Goal: Task Accomplishment & Management: Complete application form

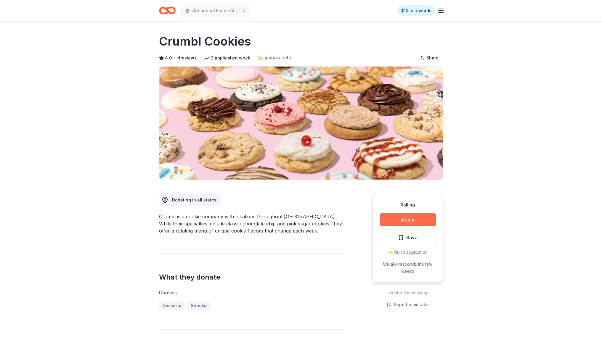
click at [419, 220] on button "Apply" at bounding box center [408, 220] width 56 height 13
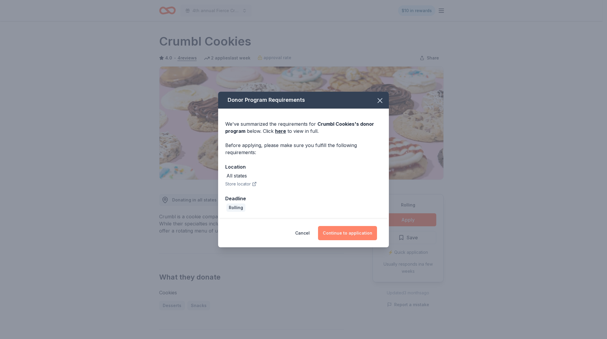
click at [356, 235] on button "Continue to application" at bounding box center [347, 233] width 59 height 14
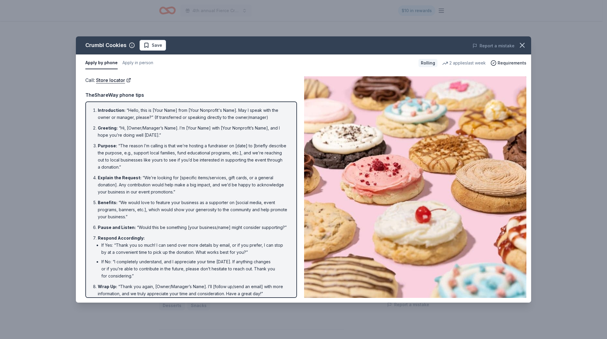
click at [37, 157] on div "Crumbl Cookies Save Report a mistake Apply by phone Apply in person Rolling 2 a…" at bounding box center [303, 169] width 607 height 339
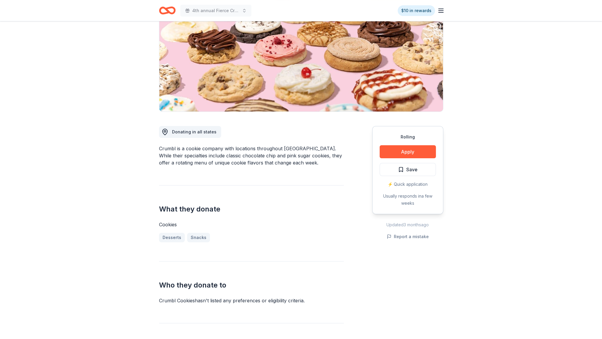
scroll to position [30, 0]
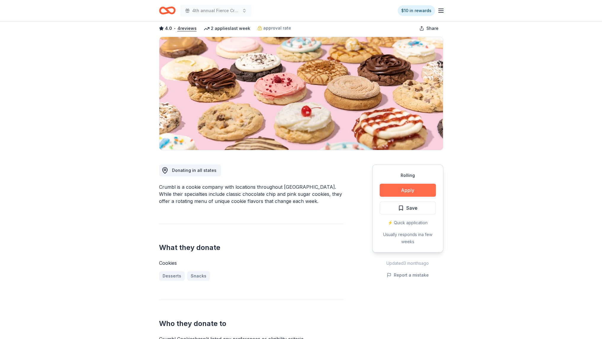
click at [411, 188] on button "Apply" at bounding box center [408, 190] width 56 height 13
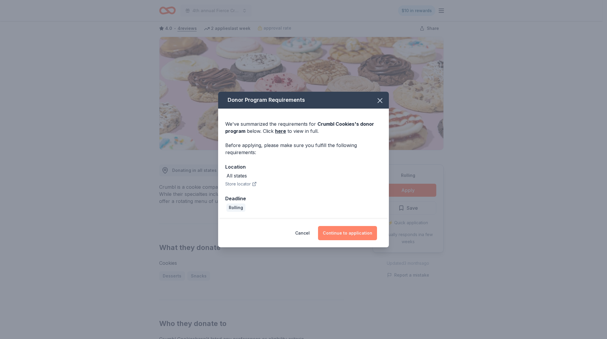
click at [350, 230] on button "Continue to application" at bounding box center [347, 233] width 59 height 14
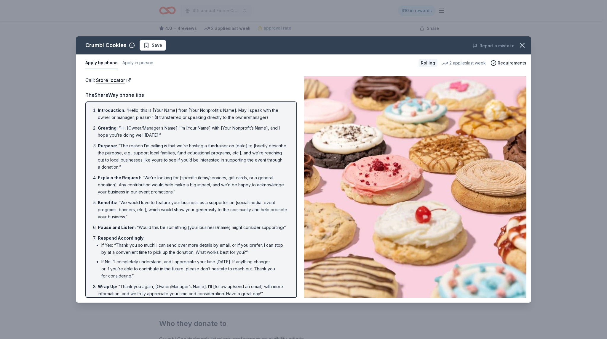
click at [203, 323] on div "Crumbl Cookies Save Report a mistake Apply by phone Apply in person Rolling 2 a…" at bounding box center [303, 169] width 607 height 339
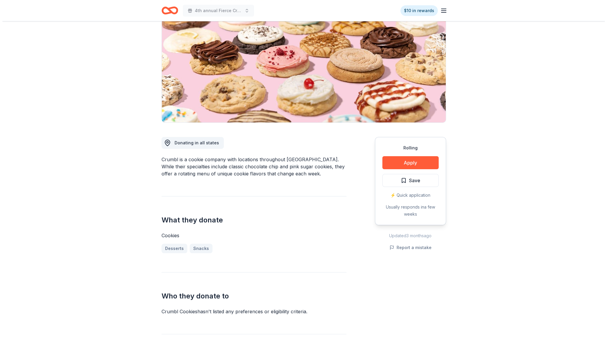
scroll to position [59, 0]
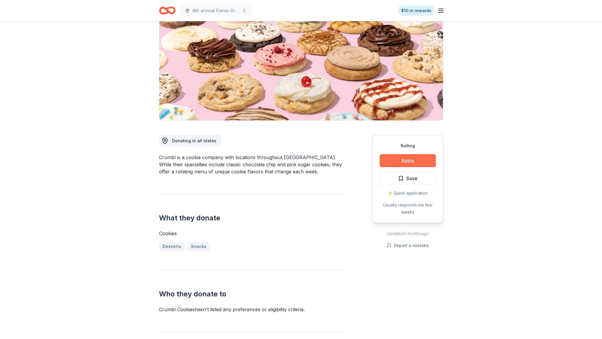
click at [404, 164] on button "Apply" at bounding box center [408, 160] width 56 height 13
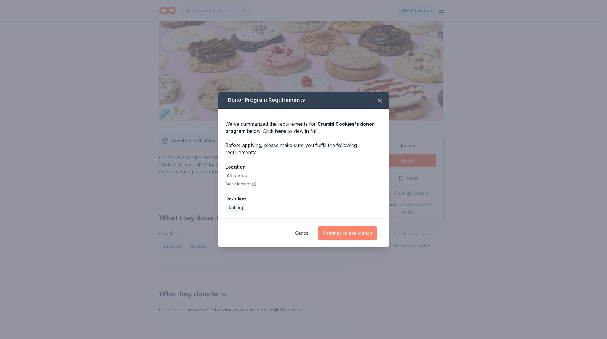
click at [353, 229] on button "Continue to application" at bounding box center [347, 233] width 59 height 14
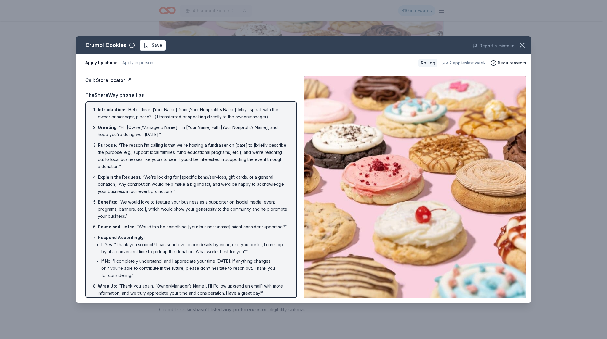
scroll to position [0, 0]
click at [150, 62] on button "Apply in person" at bounding box center [137, 63] width 31 height 12
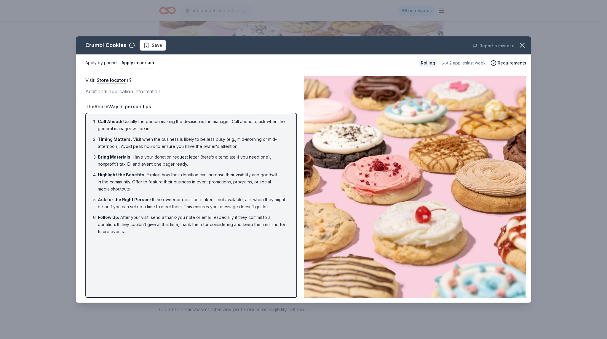
click at [100, 67] on button "Apply by phone" at bounding box center [100, 63] width 31 height 12
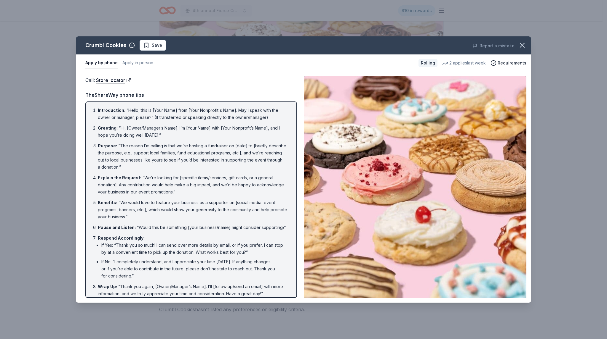
click at [427, 61] on div "Rolling" at bounding box center [427, 63] width 19 height 8
click at [511, 64] on span "Requirements" at bounding box center [511, 63] width 29 height 7
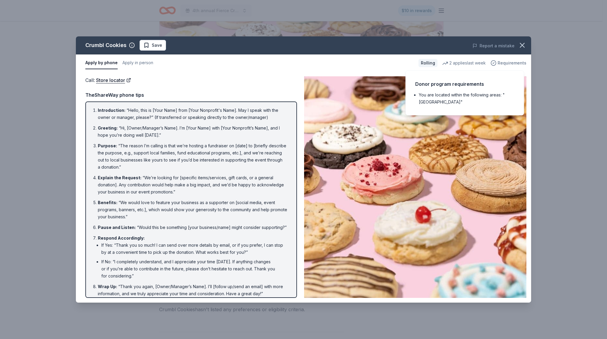
click at [511, 64] on span "Requirements" at bounding box center [511, 63] width 29 height 7
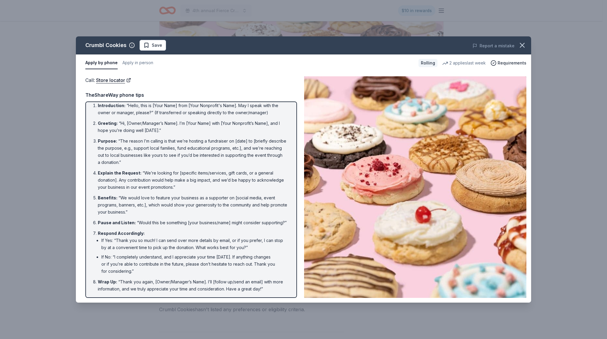
scroll to position [11, 0]
click at [124, 83] on link "Store locator" at bounding box center [113, 80] width 35 height 8
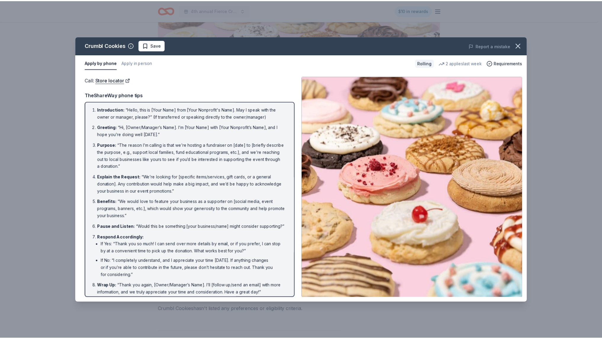
scroll to position [0, 0]
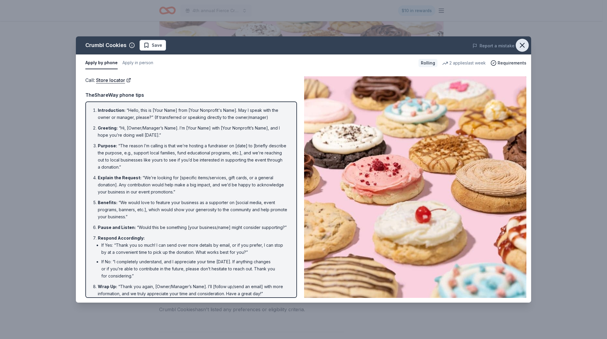
click at [520, 43] on icon "button" at bounding box center [522, 45] width 4 height 4
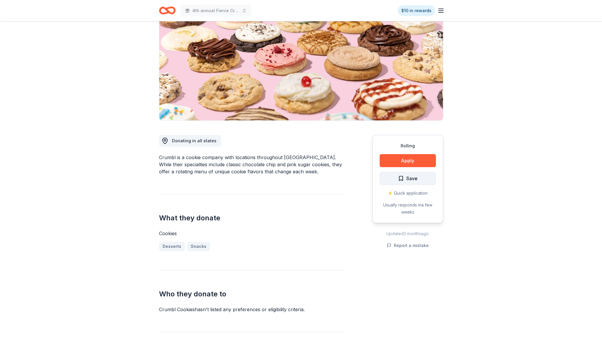
click at [415, 175] on span "Save" at bounding box center [411, 179] width 11 height 8
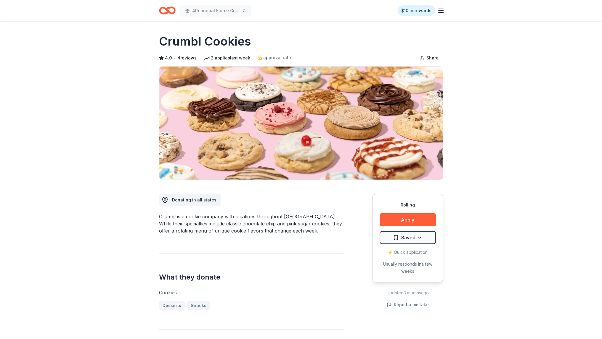
click at [172, 13] on icon "Home" at bounding box center [169, 10] width 9 height 6
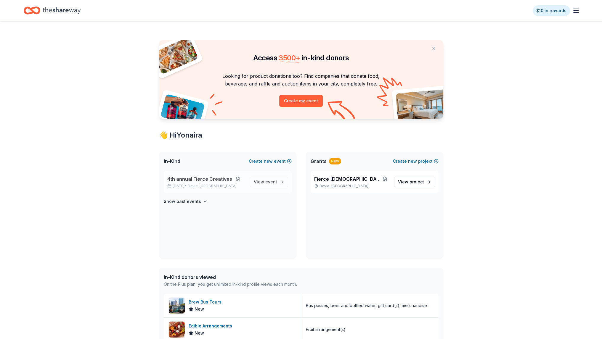
click at [236, 180] on button at bounding box center [238, 179] width 12 height 5
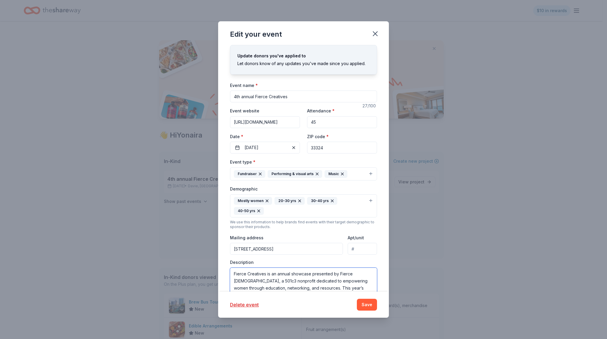
click at [267, 277] on textarea "Fierce Creatives is an annual showcase presented by Fierce [DEMOGRAPHIC_DATA], …" at bounding box center [303, 281] width 147 height 27
click at [254, 126] on input "https://www.fiercefemales.org/events-1/fierce-creatives-3" at bounding box center [265, 122] width 70 height 12
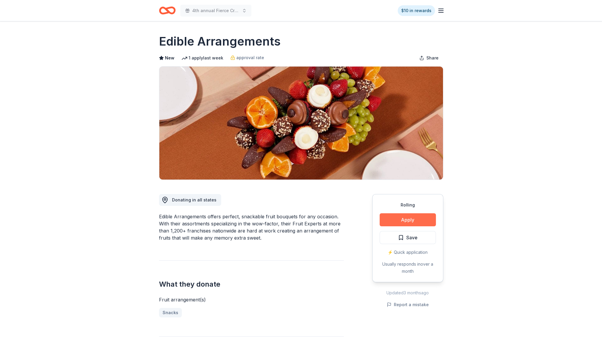
click at [399, 218] on button "Apply" at bounding box center [408, 220] width 56 height 13
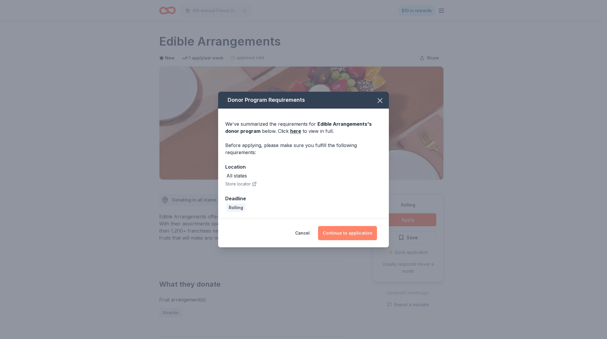
click at [351, 227] on button "Continue to application" at bounding box center [347, 233] width 59 height 14
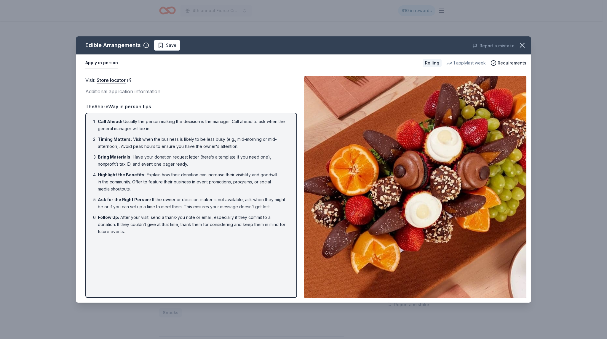
click at [504, 67] on div "Rolling 1 apply last week Requirements" at bounding box center [474, 63] width 104 height 8
click at [500, 64] on span "Requirements" at bounding box center [511, 63] width 29 height 7
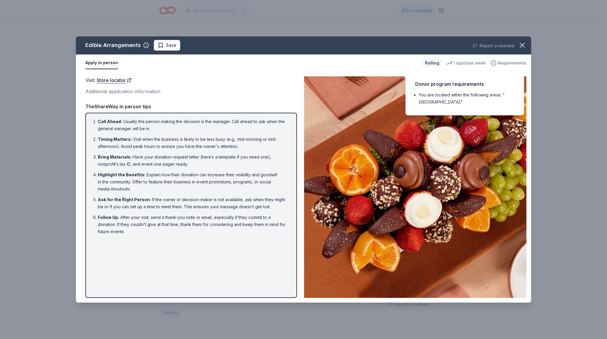
click at [500, 64] on span "Requirements" at bounding box center [511, 63] width 29 height 7
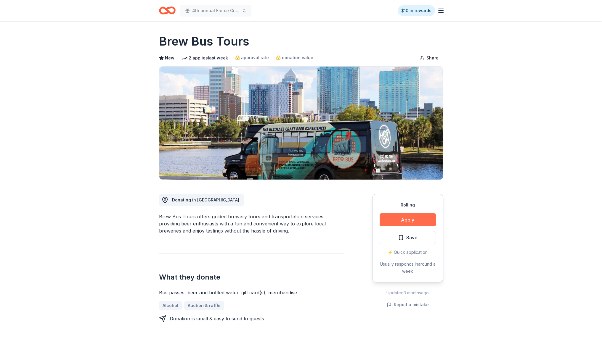
click at [394, 214] on button "Apply" at bounding box center [408, 220] width 56 height 13
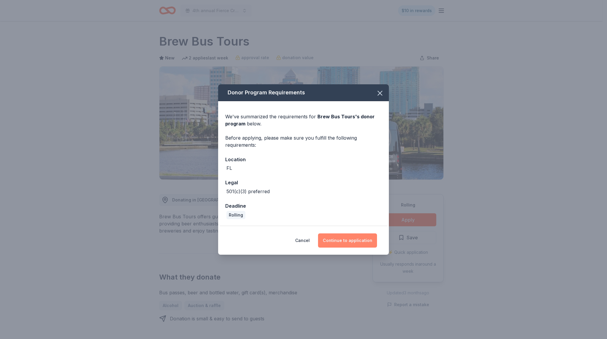
click at [345, 235] on button "Continue to application" at bounding box center [347, 241] width 59 height 14
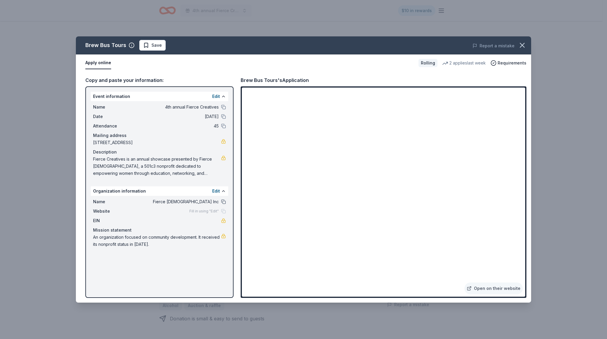
click at [224, 200] on button at bounding box center [223, 202] width 5 height 5
click at [526, 46] on button "button" at bounding box center [521, 45] width 13 height 13
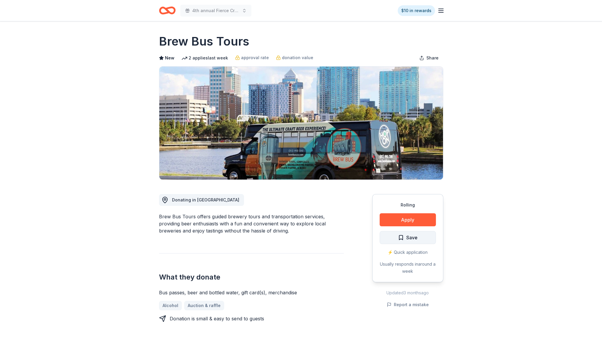
click at [412, 237] on span "Save" at bounding box center [411, 238] width 11 height 8
click at [414, 237] on html "4th annual Fierce Creatives $10 in rewards Rolling Share Brew Bus Tours New 2 a…" at bounding box center [301, 169] width 602 height 339
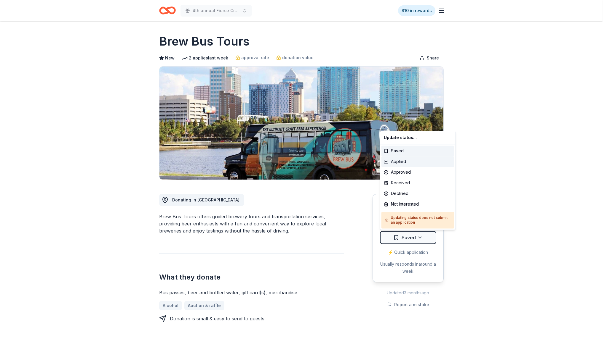
click at [425, 161] on div "Applied" at bounding box center [417, 161] width 73 height 11
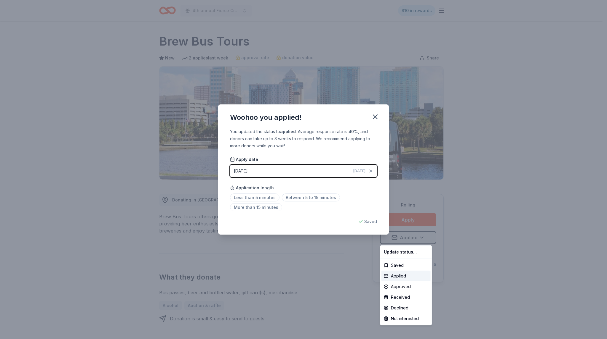
click at [264, 196] on html "4th annual Fierce Creatives $10 in rewards Rolling Share Brew Bus Tours New 2 a…" at bounding box center [303, 169] width 607 height 339
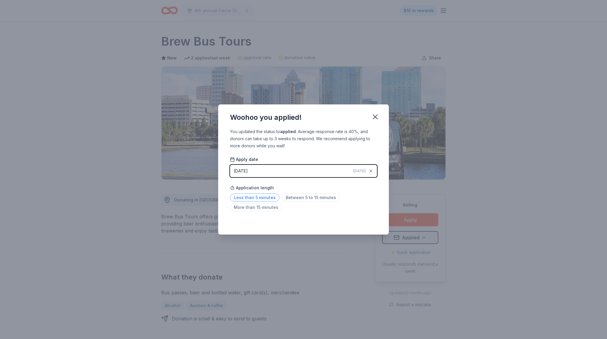
click at [258, 199] on span "Less than 5 minutes" at bounding box center [254, 198] width 49 height 8
click at [376, 119] on icon "button" at bounding box center [375, 117] width 8 height 8
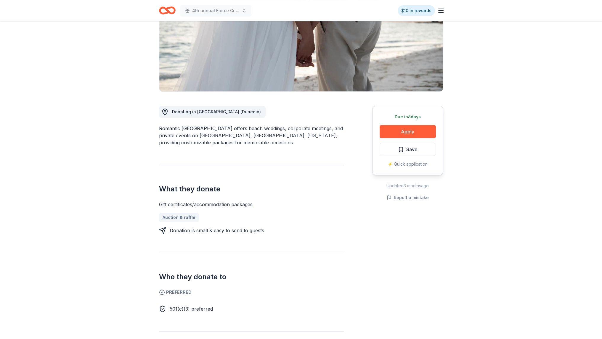
scroll to position [89, 0]
click at [427, 128] on button "Apply" at bounding box center [408, 131] width 56 height 13
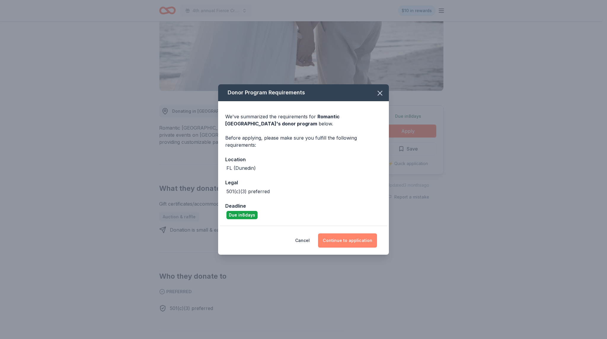
click at [354, 240] on button "Continue to application" at bounding box center [347, 241] width 59 height 14
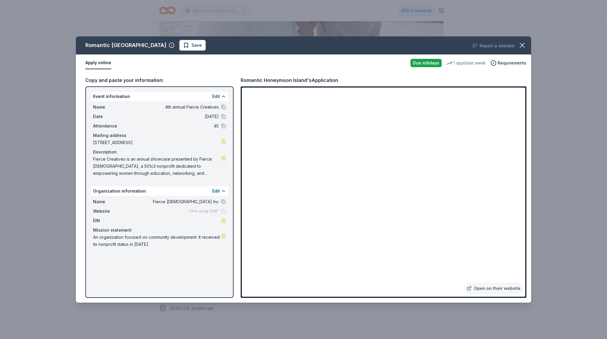
click at [224, 197] on div "Name Fierce Females Inc Website Fill in using "Edit" EIN Mission statement An o…" at bounding box center [159, 223] width 137 height 55
click at [223, 200] on div at bounding box center [223, 202] width 5 height 5
click at [223, 200] on button at bounding box center [223, 202] width 5 height 5
click at [222, 108] on button at bounding box center [223, 107] width 5 height 5
click at [238, 178] on div "Copy and paste your information: Event information Edit Name 4th annual Fierce …" at bounding box center [303, 187] width 455 height 231
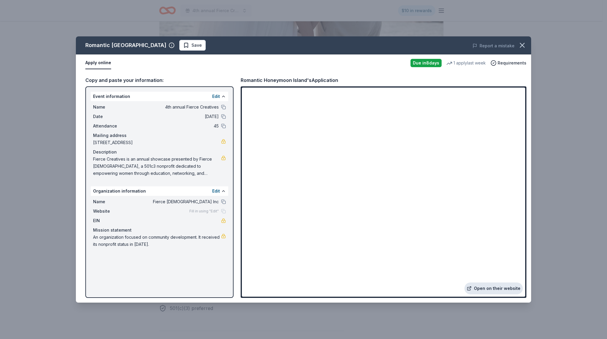
click at [493, 287] on link "Open on their website" at bounding box center [493, 289] width 58 height 12
click at [520, 46] on icon "button" at bounding box center [522, 45] width 8 height 8
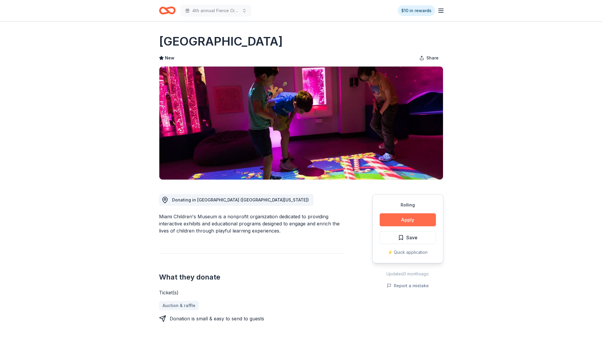
click at [417, 223] on button "Apply" at bounding box center [408, 220] width 56 height 13
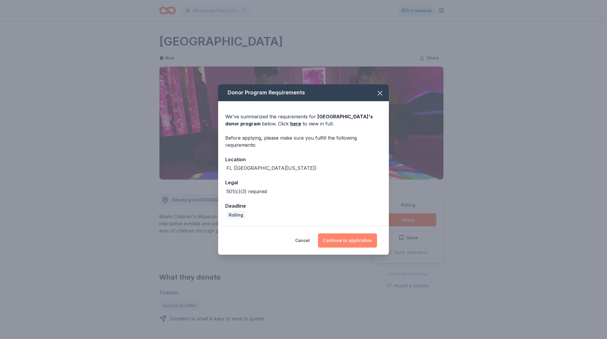
click at [366, 234] on button "Continue to application" at bounding box center [347, 241] width 59 height 14
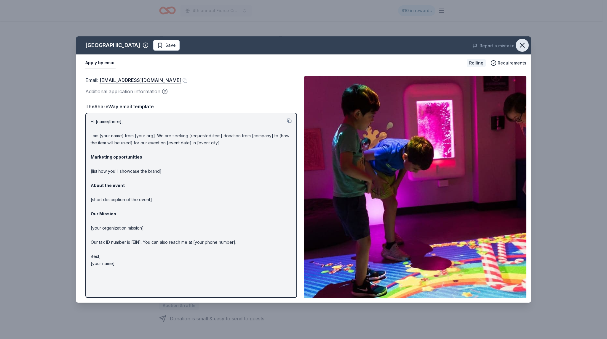
click at [521, 44] on icon "button" at bounding box center [522, 45] width 4 height 4
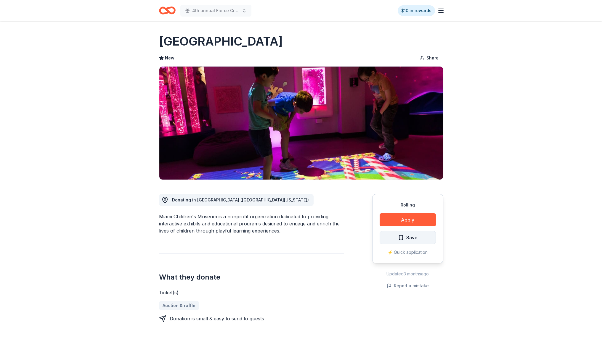
click at [418, 231] on button "Save" at bounding box center [408, 237] width 56 height 13
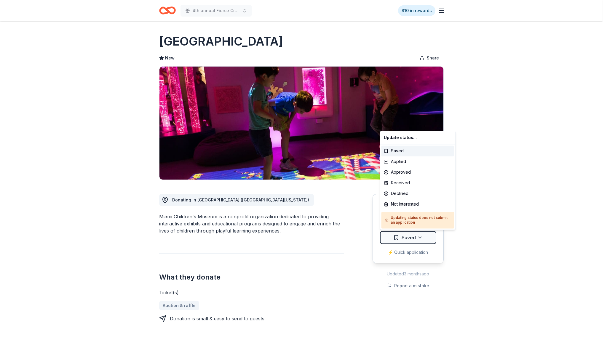
click at [406, 235] on html "4th annual Fierce Creatives $10 in rewards Rolling Share Miami Children's Museu…" at bounding box center [303, 169] width 607 height 339
click at [392, 161] on div "Applied" at bounding box center [417, 161] width 73 height 11
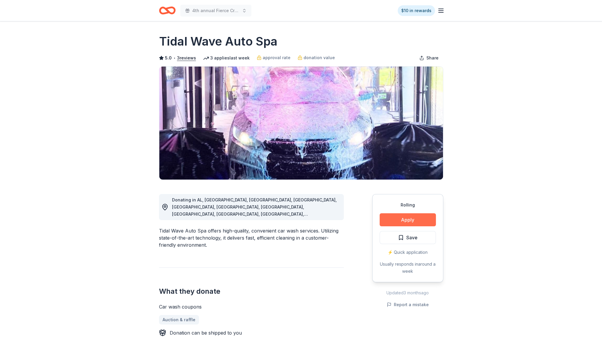
click at [399, 222] on button "Apply" at bounding box center [408, 220] width 56 height 13
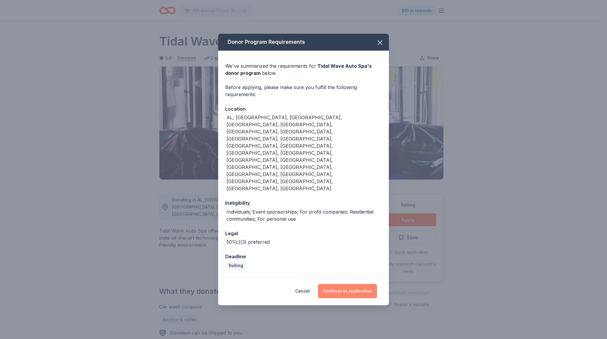
click at [353, 284] on button "Continue to application" at bounding box center [347, 291] width 59 height 14
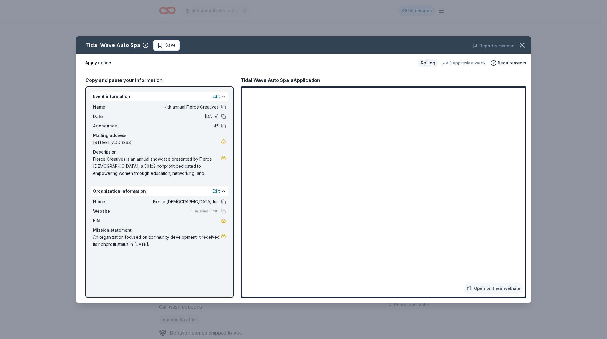
click at [224, 198] on div "Name Fierce [DEMOGRAPHIC_DATA] Inc" at bounding box center [159, 201] width 133 height 7
click at [224, 201] on button at bounding box center [223, 202] width 5 height 5
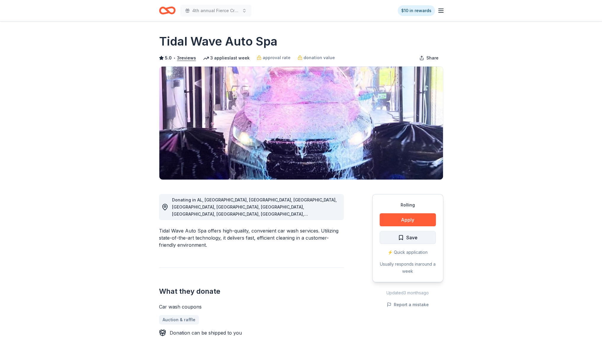
click at [403, 233] on button "Save" at bounding box center [408, 237] width 56 height 13
click at [404, 236] on html "4th annual Fierce Creatives $10 in rewards Rolling Share Tidal Wave Auto Spa 5.…" at bounding box center [301, 169] width 602 height 339
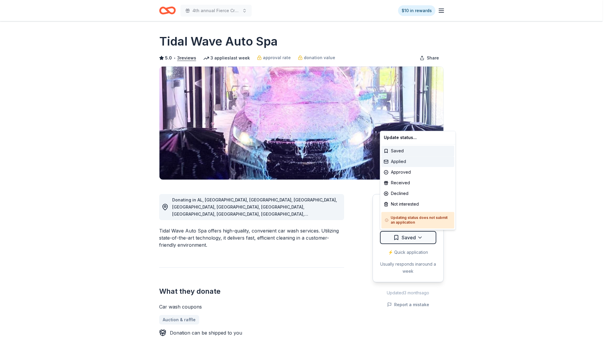
click at [400, 163] on div "Applied" at bounding box center [417, 161] width 73 height 11
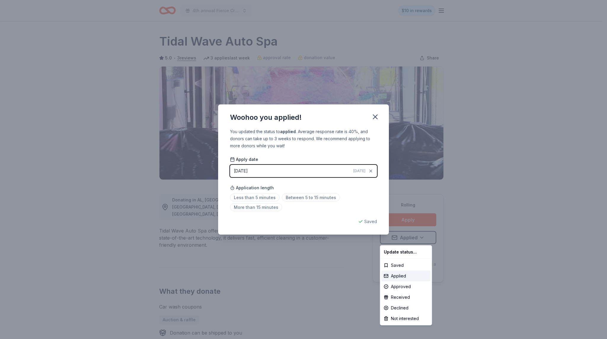
click at [265, 200] on html "4th annual Fierce Creatives $10 in rewards Rolling Share Tidal Wave Auto Spa 5.…" at bounding box center [303, 169] width 607 height 339
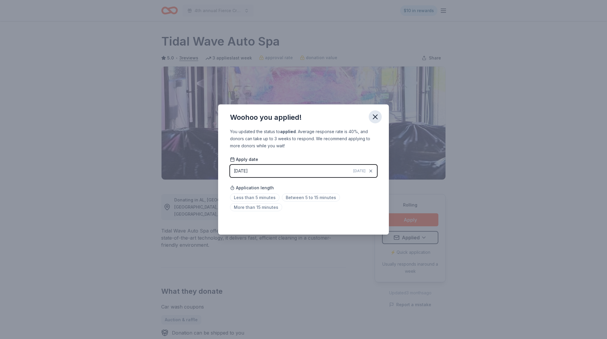
click at [377, 119] on icon "button" at bounding box center [375, 117] width 8 height 8
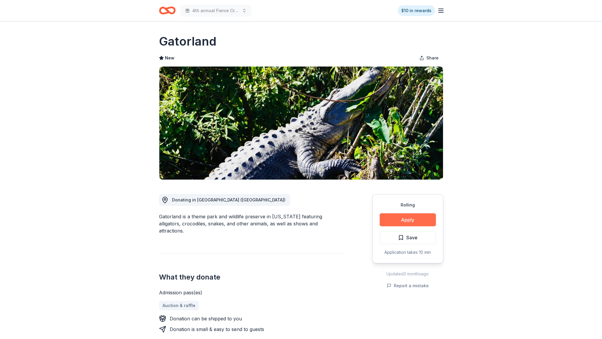
click at [407, 216] on button "Apply" at bounding box center [408, 220] width 56 height 13
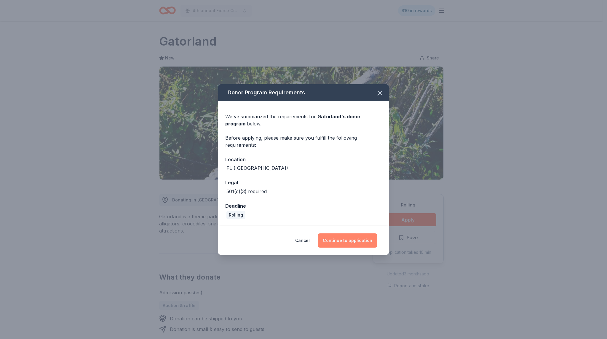
click at [357, 234] on button "Continue to application" at bounding box center [347, 241] width 59 height 14
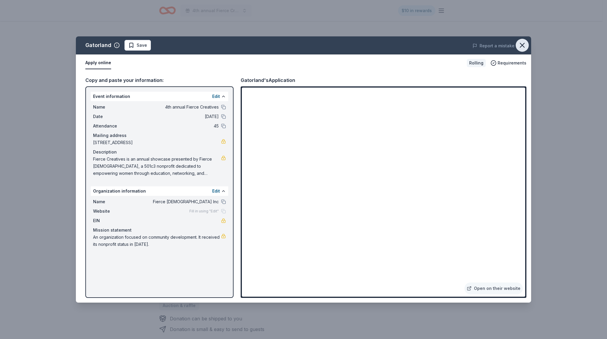
click at [522, 47] on icon "button" at bounding box center [522, 45] width 8 height 8
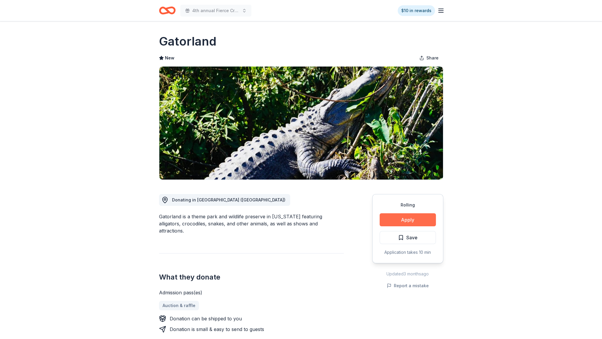
click at [419, 219] on button "Apply" at bounding box center [408, 220] width 56 height 13
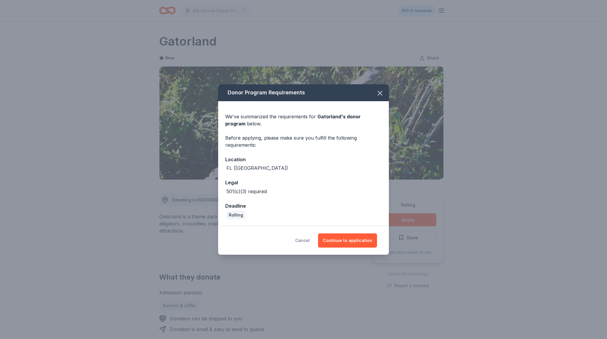
click at [308, 239] on button "Cancel" at bounding box center [302, 241] width 15 height 14
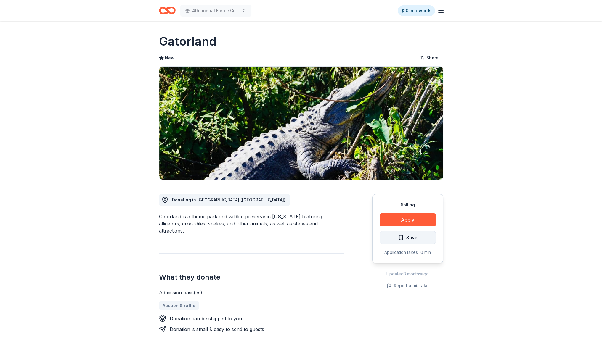
click at [380, 241] on button "Save" at bounding box center [408, 237] width 56 height 13
click at [418, 240] on html "4th annual Fierce Creatives $10 in rewards Rolling Share Gatorland New Share Do…" at bounding box center [301, 169] width 602 height 339
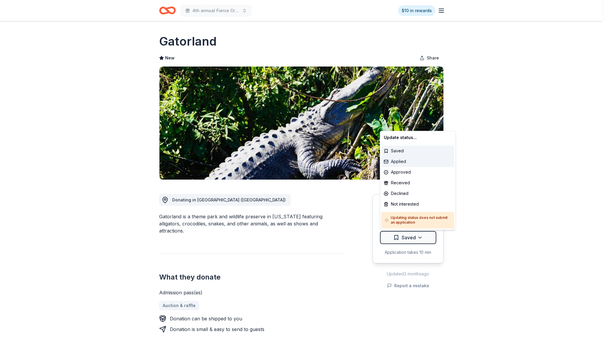
click at [397, 163] on div "Applied" at bounding box center [417, 161] width 73 height 11
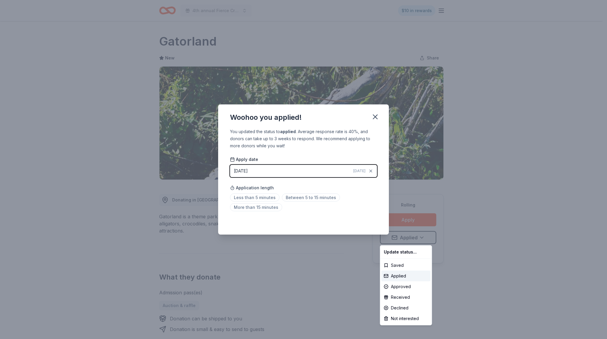
click at [289, 199] on html "4th annual Fierce Creatives $10 in rewards Rolling Share Gatorland New Share Do…" at bounding box center [303, 169] width 607 height 339
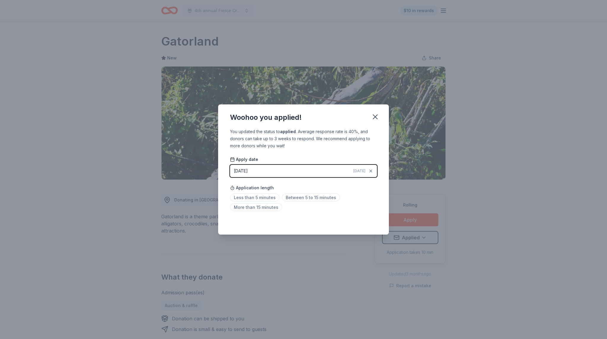
click at [289, 199] on span "Between 5 to 15 minutes" at bounding box center [311, 198] width 58 height 8
click at [379, 117] on icon "button" at bounding box center [375, 117] width 8 height 8
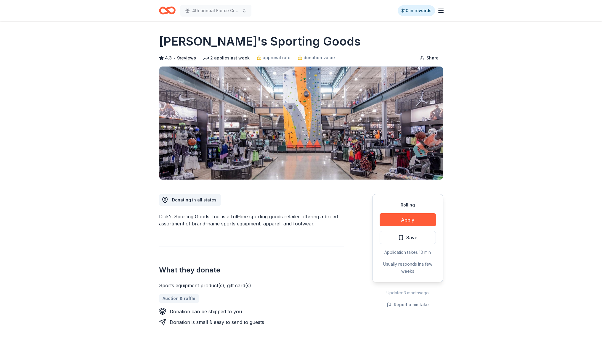
drag, startPoint x: 0, startPoint y: 0, endPoint x: 26, endPoint y: 116, distance: 119.0
click at [389, 222] on button "Apply" at bounding box center [408, 220] width 56 height 13
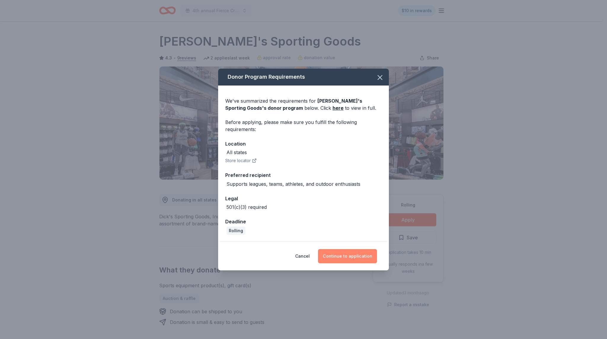
click at [342, 250] on button "Continue to application" at bounding box center [347, 256] width 59 height 14
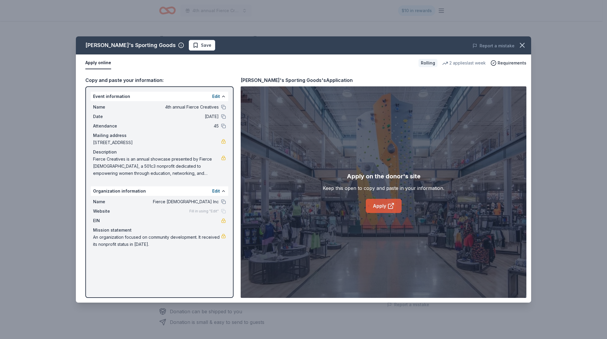
click at [384, 209] on link "Apply" at bounding box center [384, 206] width 36 height 14
